Goal: Transaction & Acquisition: Purchase product/service

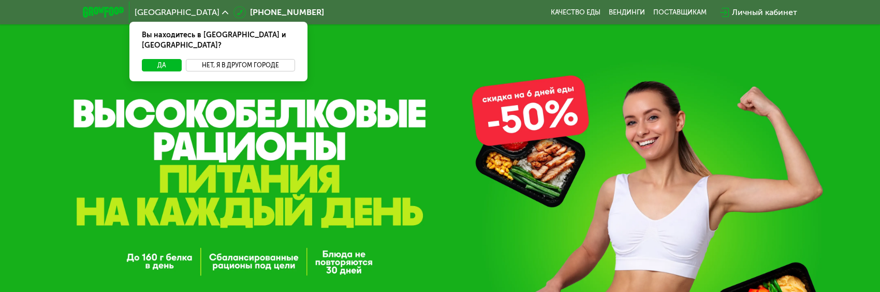
click at [223, 59] on button "Нет, я в другом городе" at bounding box center [240, 65] width 109 height 12
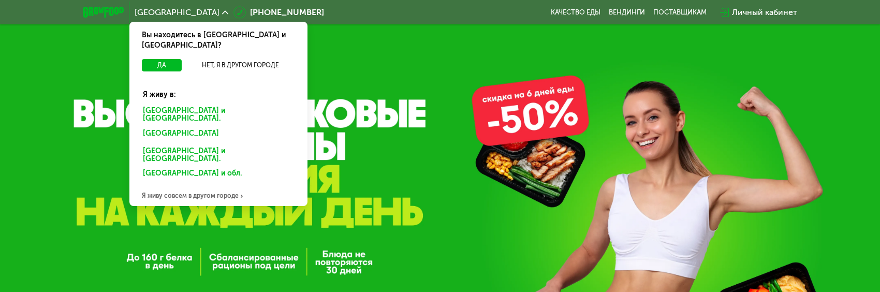
click at [168, 104] on div "[GEOGRAPHIC_DATA] и [GEOGRAPHIC_DATA]." at bounding box center [219, 115] width 166 height 22
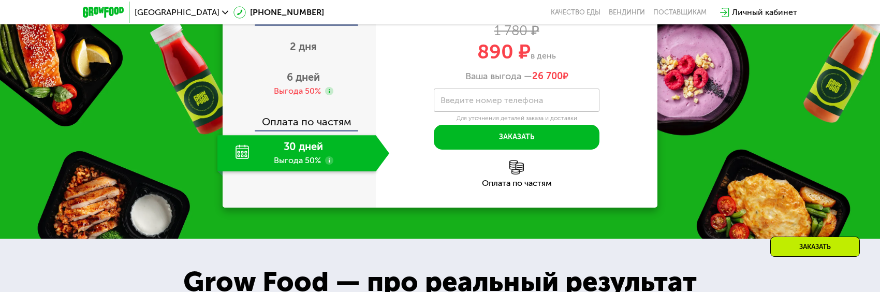
scroll to position [1380, 0]
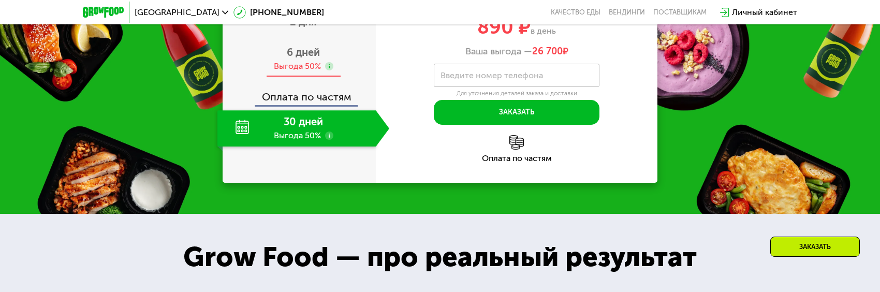
click at [301, 72] on div "Выгода 50%" at bounding box center [297, 66] width 47 height 11
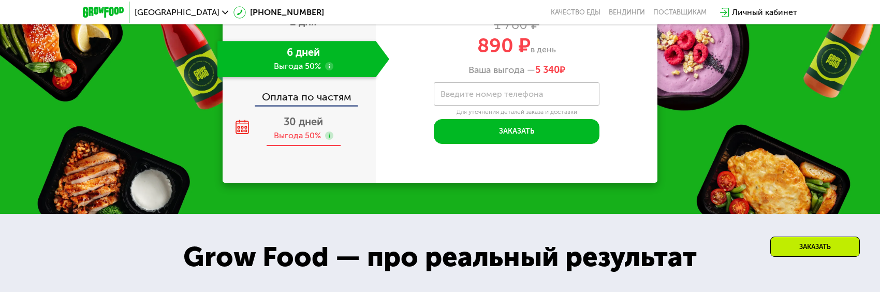
click at [294, 128] on span "30 дней" at bounding box center [303, 121] width 39 height 12
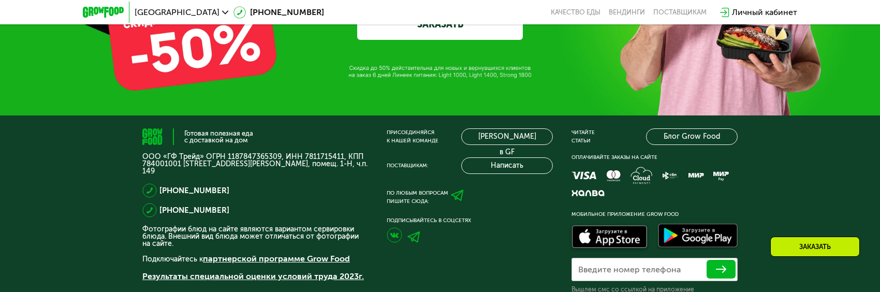
scroll to position [3536, 0]
